Goal: Find contact information: Find contact information

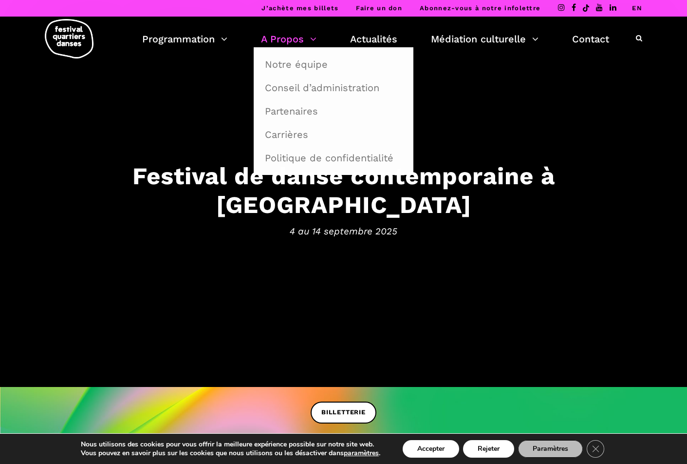
click at [298, 41] on link "A Propos" at bounding box center [289, 39] width 56 height 17
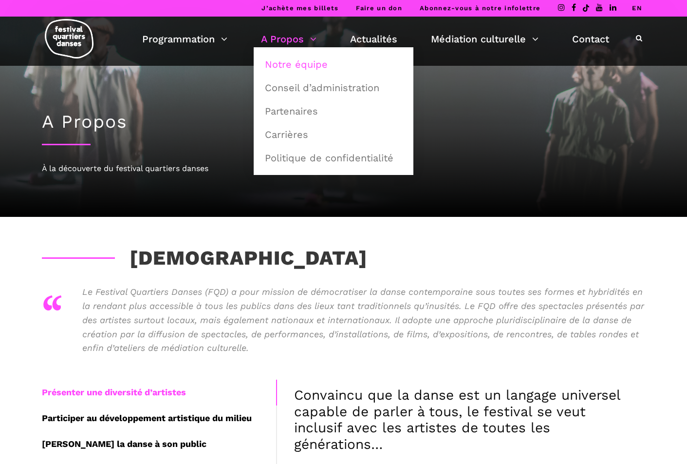
click at [294, 62] on link "Notre équipe" at bounding box center [333, 64] width 149 height 22
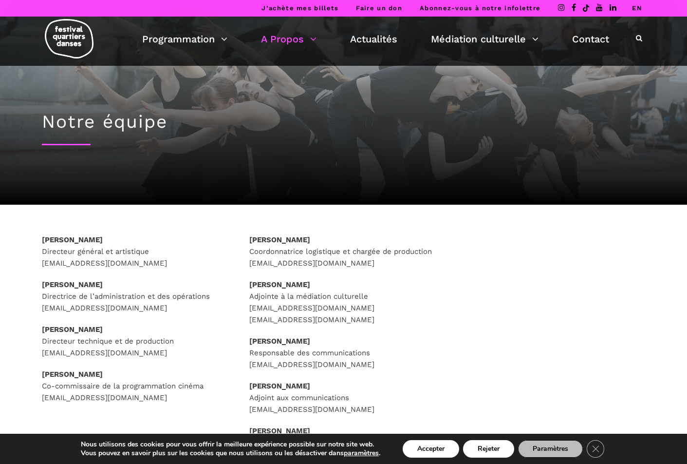
click at [47, 238] on strong "[PERSON_NAME]" at bounding box center [72, 239] width 61 height 9
drag, startPoint x: 35, startPoint y: 239, endPoint x: 122, endPoint y: 237, distance: 87.2
click at [122, 237] on div "[PERSON_NAME] Directeur général et artistique [EMAIL_ADDRESS][DOMAIN_NAME] [PER…" at bounding box center [136, 331] width 208 height 194
copy strong "[PERSON_NAME]"
